Goal: Find specific page/section: Find specific page/section

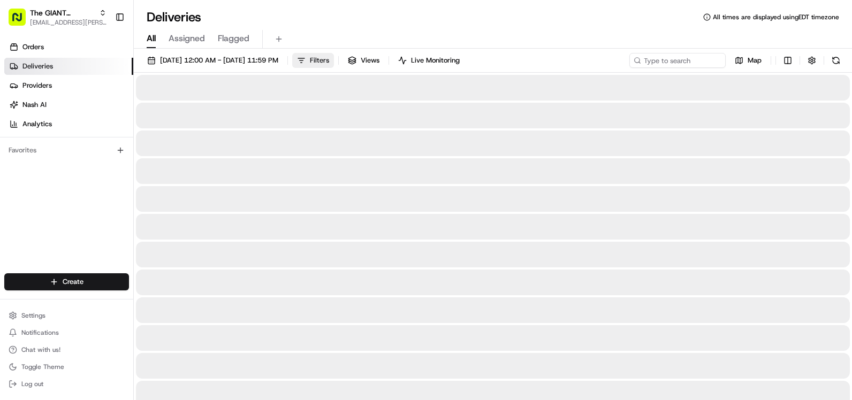
click at [329, 60] on span "Filters" at bounding box center [319, 61] width 19 height 10
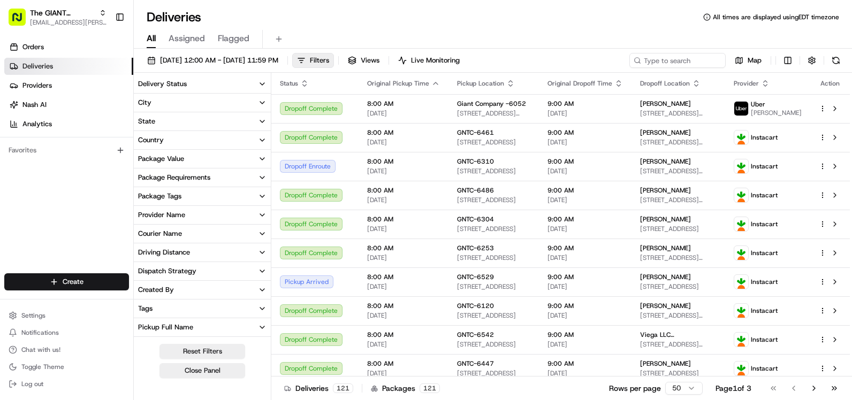
click at [209, 107] on button "City" at bounding box center [202, 103] width 137 height 18
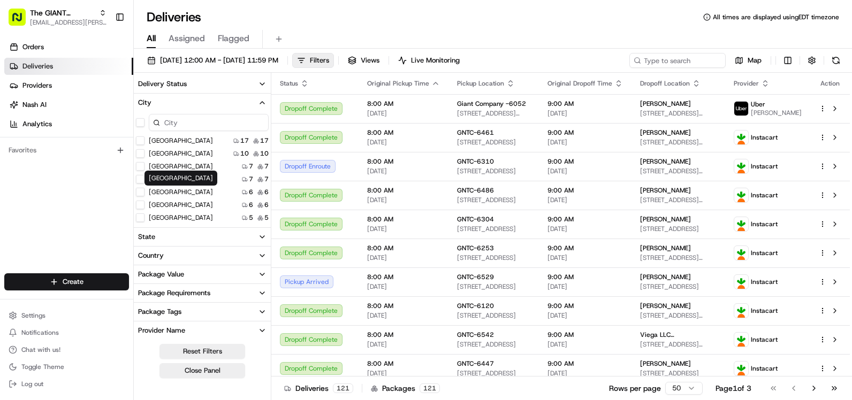
click at [178, 178] on div "[GEOGRAPHIC_DATA]" at bounding box center [181, 178] width 73 height 15
click at [191, 180] on label "[GEOGRAPHIC_DATA]" at bounding box center [181, 179] width 64 height 9
click at [145, 180] on button "[GEOGRAPHIC_DATA]" at bounding box center [140, 179] width 9 height 9
